Goal: Find specific page/section: Find specific page/section

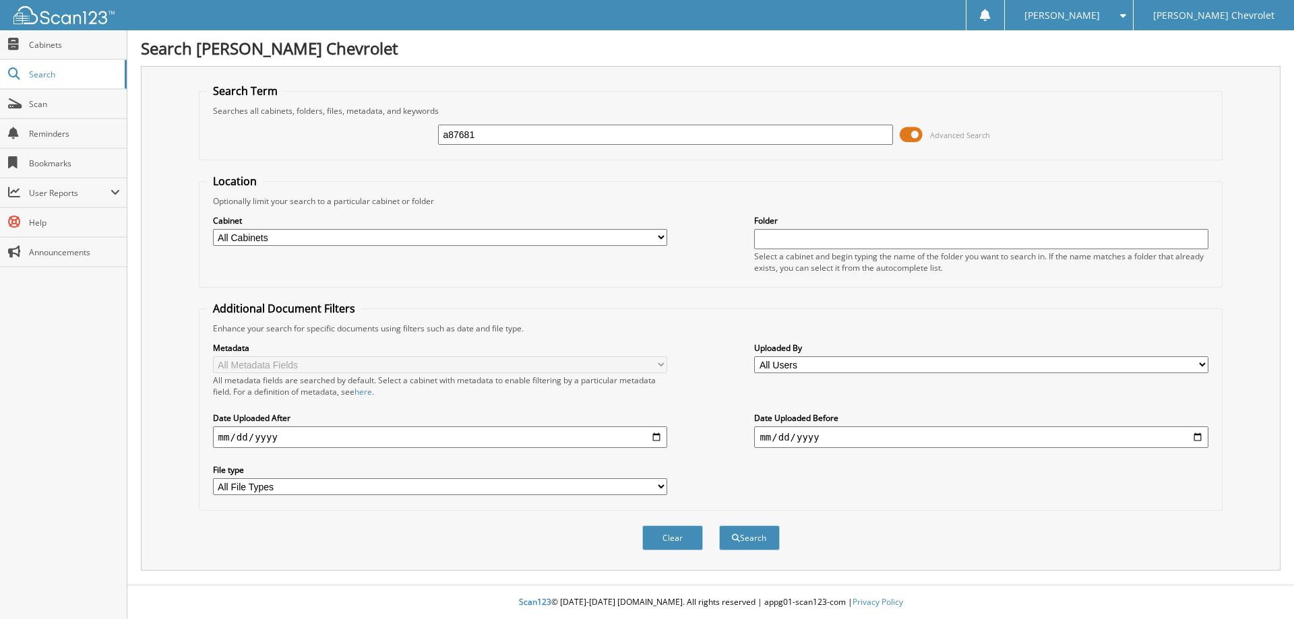
type input "a87681"
click at [719, 526] on button "Search" at bounding box center [749, 538] width 61 height 25
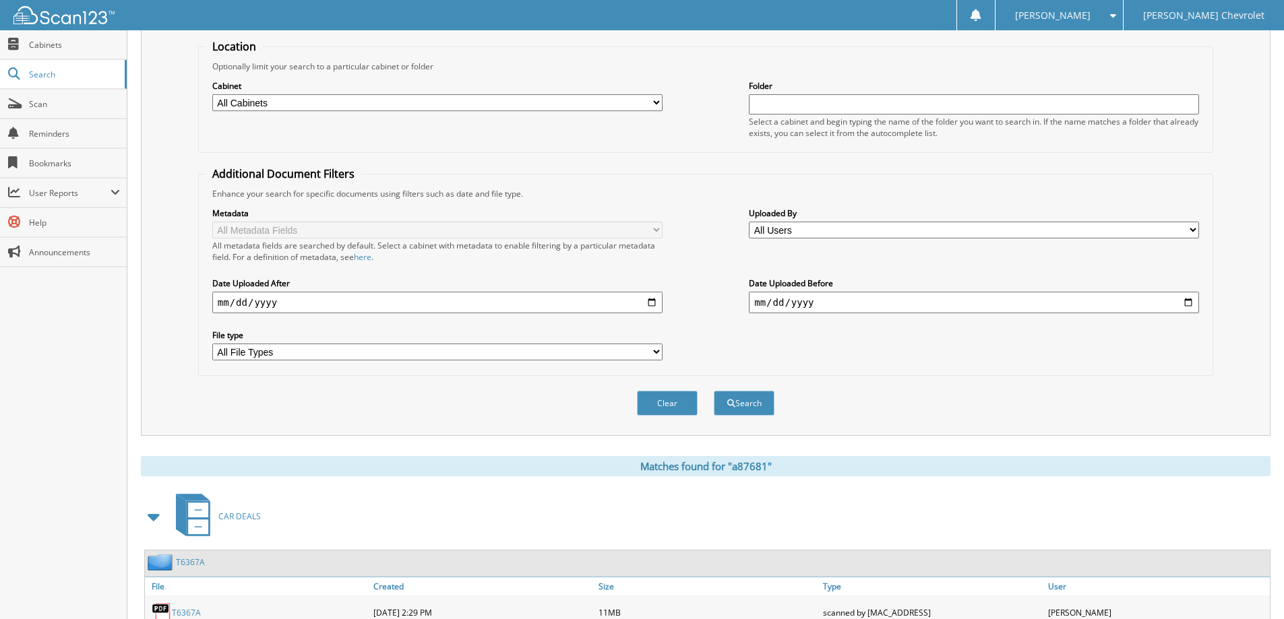
scroll to position [209, 0]
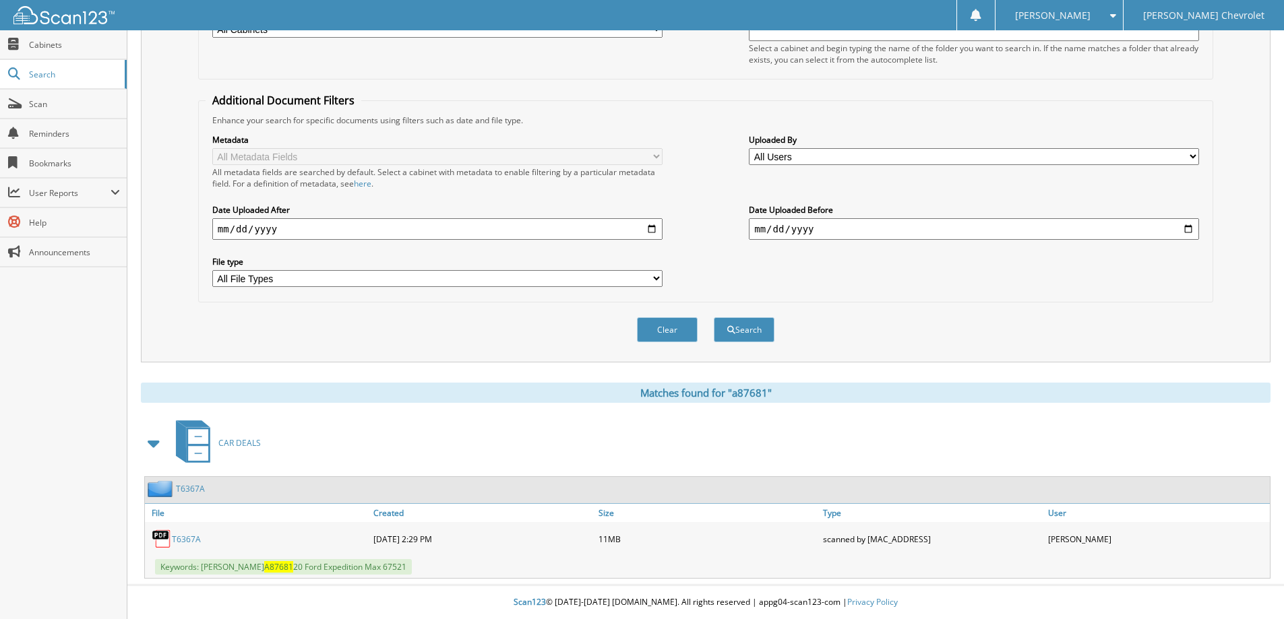
click at [187, 539] on link "T6367A" at bounding box center [186, 539] width 29 height 11
